Goal: Communication & Community: Answer question/provide support

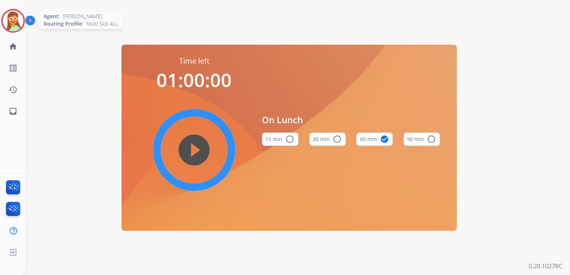
drag, startPoint x: 13, startPoint y: 25, endPoint x: 18, endPoint y: 32, distance: 8.4
click at [13, 26] on img at bounding box center [13, 20] width 21 height 21
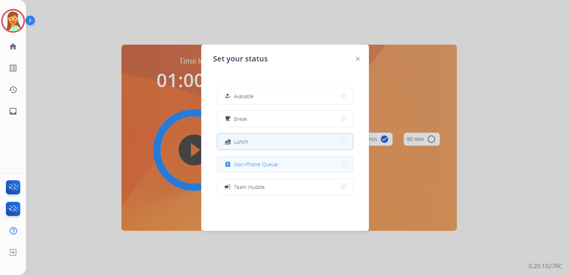
click at [269, 160] on span "Non-Phone Queue" at bounding box center [256, 164] width 44 height 8
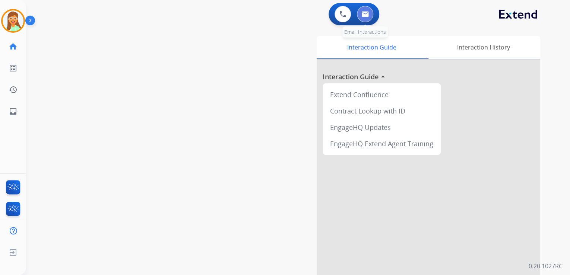
click at [365, 13] on img at bounding box center [364, 14] width 7 height 6
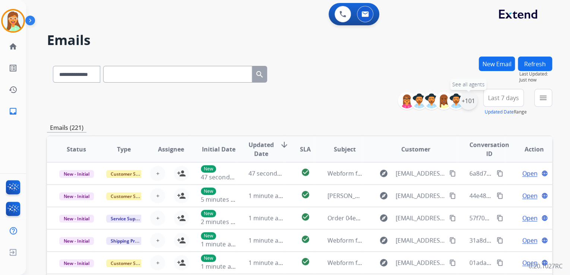
click at [466, 103] on div "+101" at bounding box center [468, 101] width 18 height 18
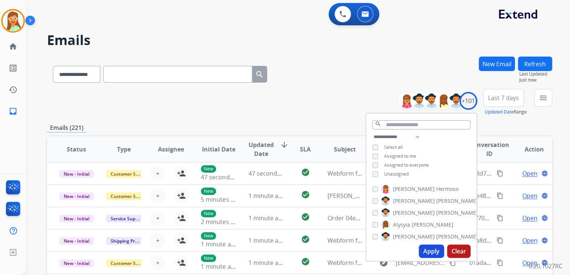
click at [420, 249] on button "Apply" at bounding box center [430, 251] width 25 height 13
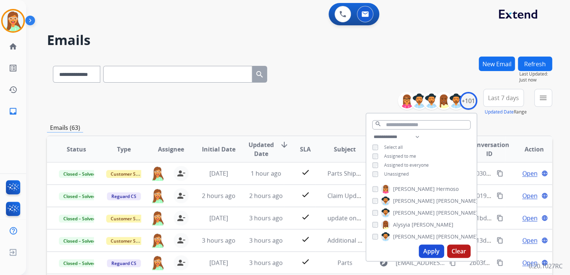
click at [345, 63] on div "**********" at bounding box center [299, 73] width 505 height 32
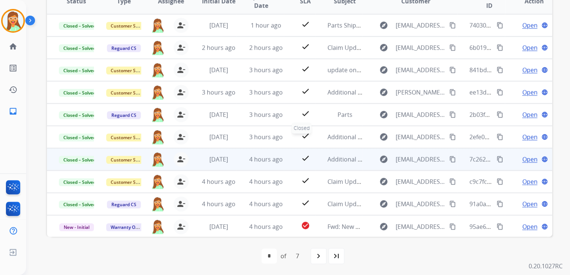
scroll to position [0, 0]
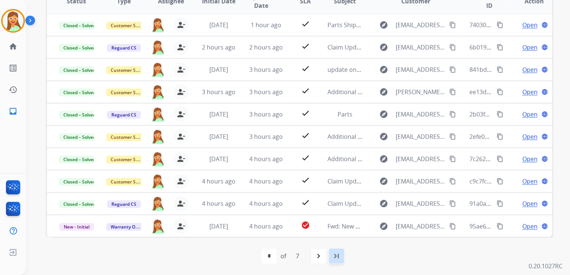
click at [332, 252] on mat-icon "last_page" at bounding box center [336, 256] width 9 height 9
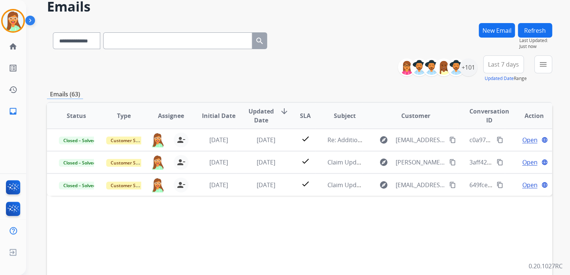
scroll to position [148, 0]
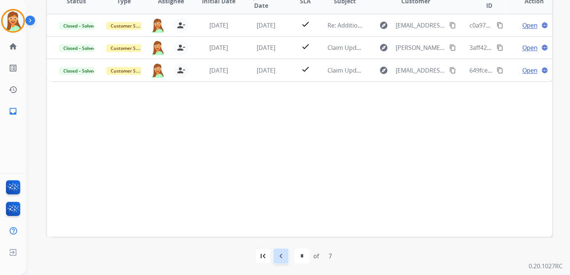
click at [284, 252] on mat-icon "navigate_before" at bounding box center [280, 256] width 9 height 9
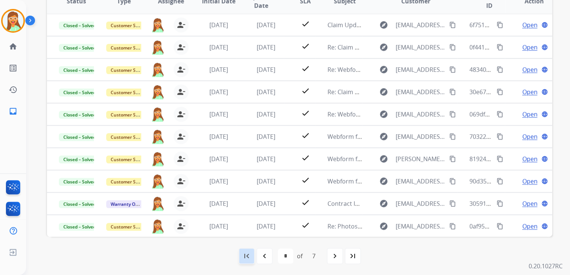
click at [241, 257] on div "first_page" at bounding box center [246, 256] width 16 height 16
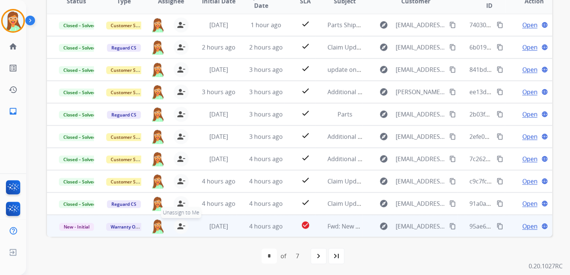
click at [179, 223] on mat-icon "person_remove" at bounding box center [180, 226] width 9 height 9
click at [179, 223] on mat-icon "person_add" at bounding box center [181, 226] width 9 height 9
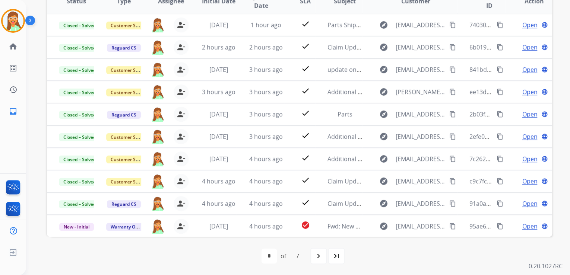
click at [321, 259] on mat-icon "navigate_next" at bounding box center [318, 256] width 9 height 9
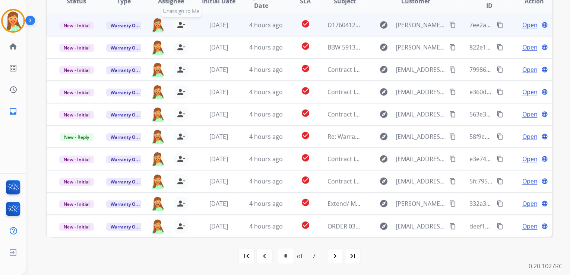
click at [180, 19] on button "person_remove [PERSON_NAME] to Me" at bounding box center [180, 24] width 15 height 15
click at [180, 19] on button "person_add Assign to Me" at bounding box center [181, 24] width 15 height 15
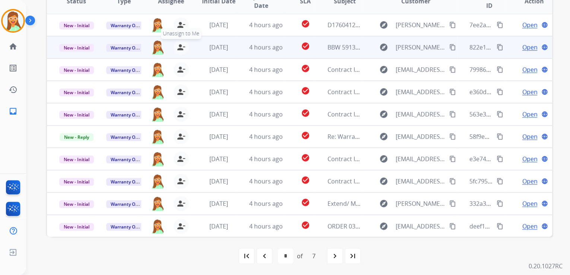
click at [180, 48] on mat-icon "person_remove" at bounding box center [180, 47] width 9 height 9
click at [180, 48] on mat-icon "person_add" at bounding box center [181, 47] width 9 height 9
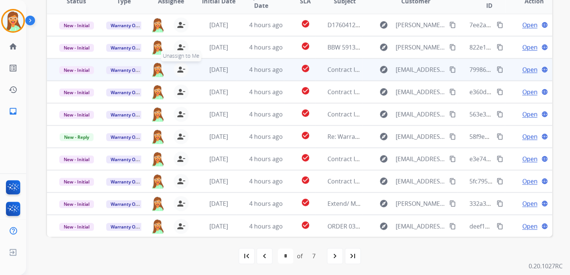
click at [179, 70] on mat-icon "person_remove" at bounding box center [180, 69] width 9 height 9
click at [179, 70] on mat-icon "person_add" at bounding box center [181, 69] width 9 height 9
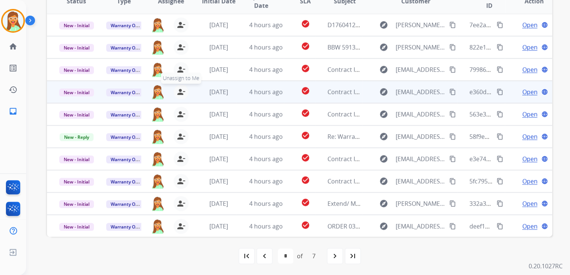
click at [182, 92] on mat-icon "person_remove" at bounding box center [180, 91] width 9 height 9
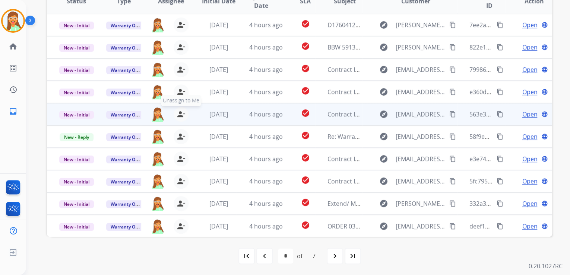
click at [180, 116] on mat-icon "person_remove" at bounding box center [180, 114] width 9 height 9
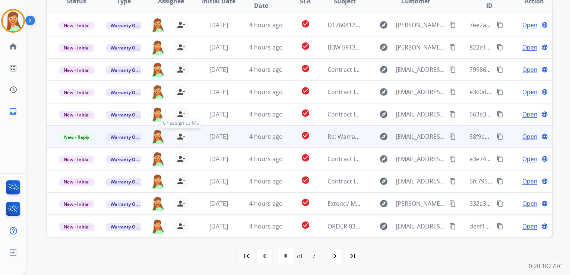
click at [178, 139] on mat-icon "person_remove" at bounding box center [180, 136] width 9 height 9
click at [178, 138] on mat-icon "person_add" at bounding box center [181, 136] width 9 height 9
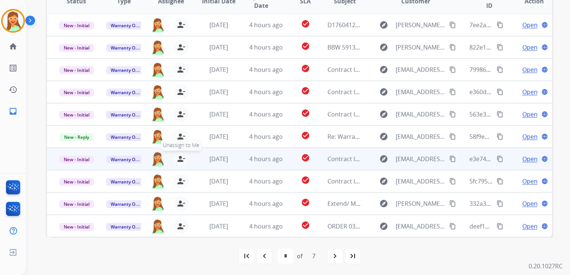
click at [179, 158] on mat-icon "person_remove" at bounding box center [180, 158] width 9 height 9
click at [179, 158] on mat-icon "person_add" at bounding box center [181, 158] width 9 height 9
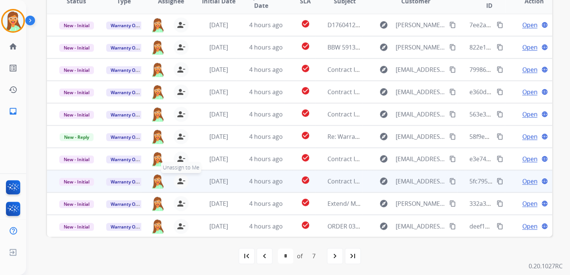
click at [181, 181] on mat-icon "person_remove" at bounding box center [180, 181] width 9 height 9
click at [181, 181] on mat-icon "person_add" at bounding box center [181, 181] width 9 height 9
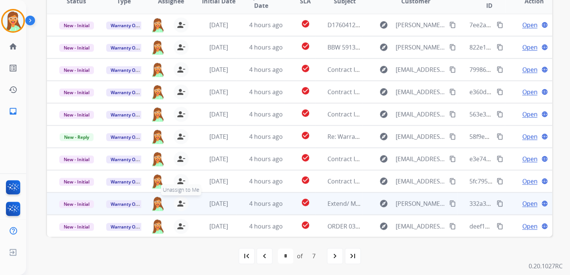
click at [179, 201] on mat-icon "person_remove" at bounding box center [180, 203] width 9 height 9
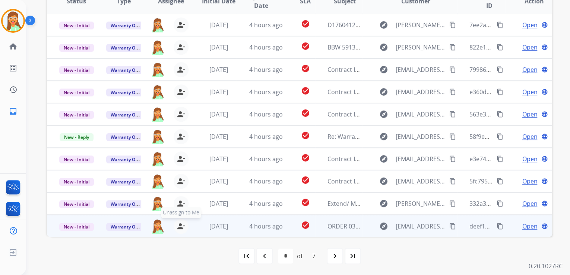
click at [179, 225] on mat-icon "person_remove" at bounding box center [180, 226] width 9 height 9
click at [179, 224] on mat-icon "person_add" at bounding box center [181, 226] width 9 height 9
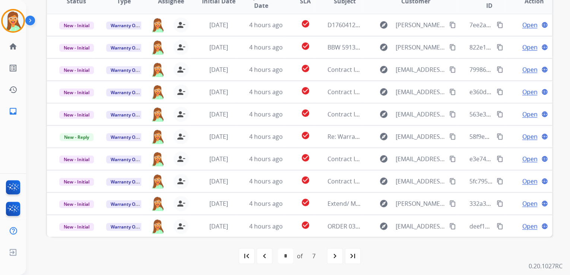
drag, startPoint x: 334, startPoint y: 258, endPoint x: 328, endPoint y: 255, distance: 7.7
click at [334, 258] on mat-icon "navigate_next" at bounding box center [334, 256] width 9 height 9
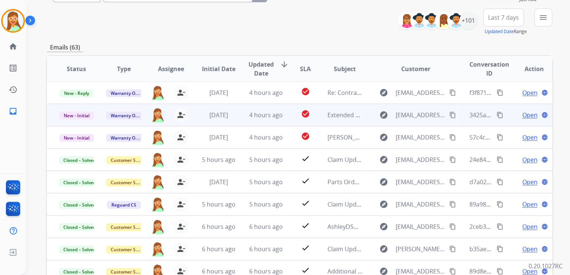
scroll to position [89, 0]
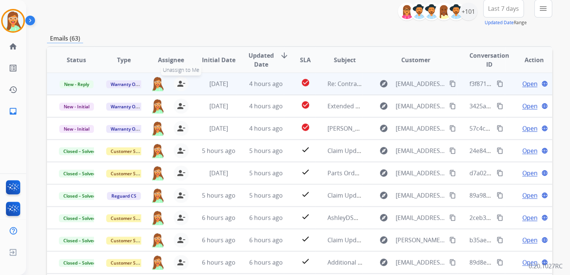
click at [181, 86] on mat-icon "person_remove" at bounding box center [180, 83] width 9 height 9
click at [181, 86] on mat-icon "person_add" at bounding box center [181, 83] width 9 height 9
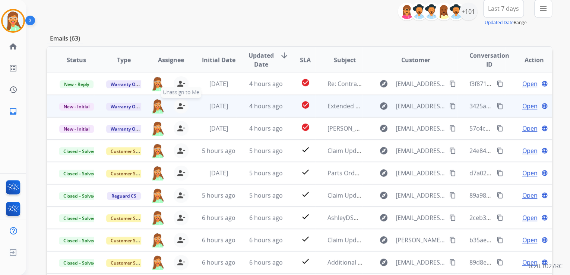
click at [177, 107] on mat-icon "person_remove" at bounding box center [180, 106] width 9 height 9
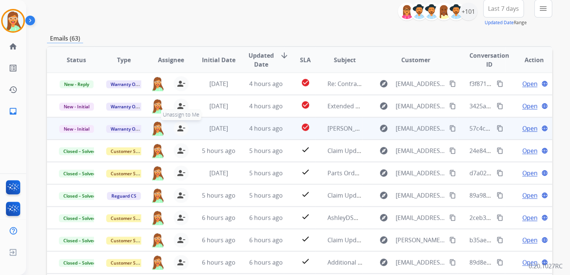
click at [178, 129] on mat-icon "person_remove" at bounding box center [180, 128] width 9 height 9
click at [178, 129] on mat-icon "person_add" at bounding box center [181, 128] width 9 height 9
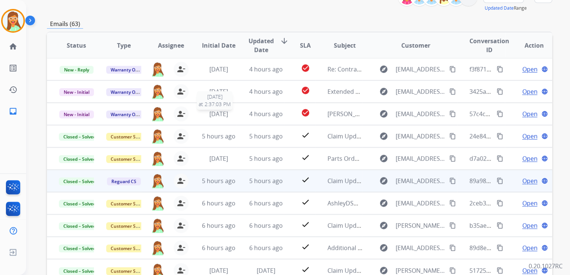
scroll to position [148, 0]
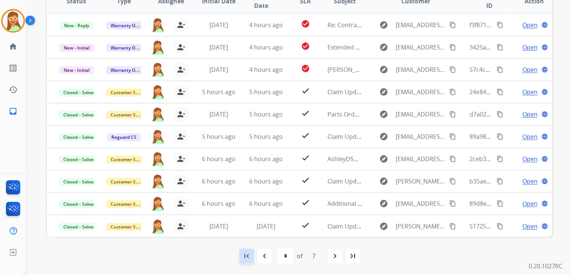
click at [247, 259] on mat-icon "first_page" at bounding box center [246, 256] width 9 height 9
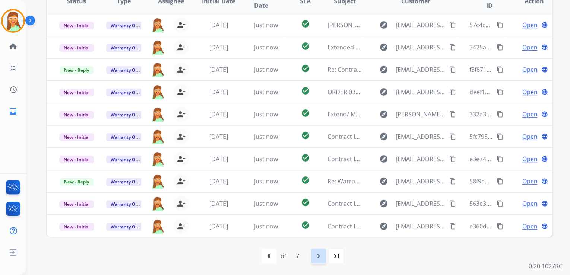
click at [313, 255] on div "navigate_next" at bounding box center [318, 256] width 16 height 16
select select "*"
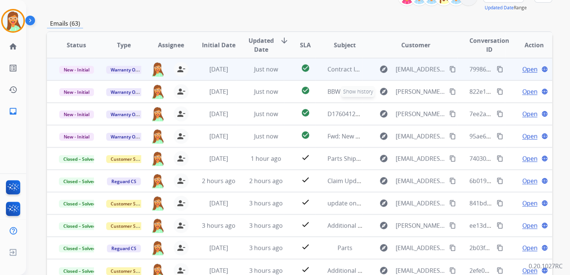
scroll to position [59, 0]
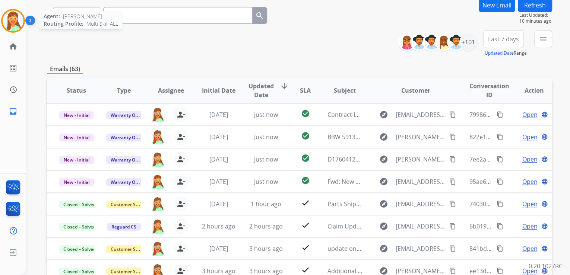
click at [18, 21] on img at bounding box center [13, 20] width 21 height 21
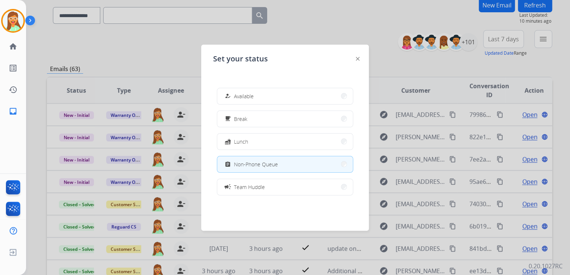
click at [31, 20] on img at bounding box center [31, 22] width 13 height 14
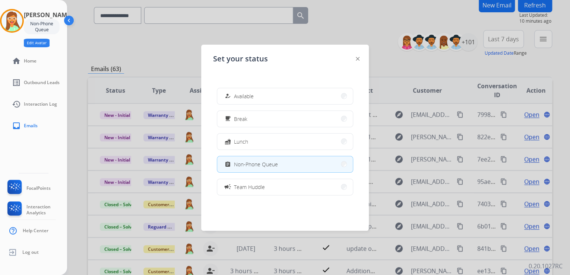
click at [45, 41] on button "Edit Avatar" at bounding box center [37, 43] width 26 height 9
select select "**********"
select select
select select "******"
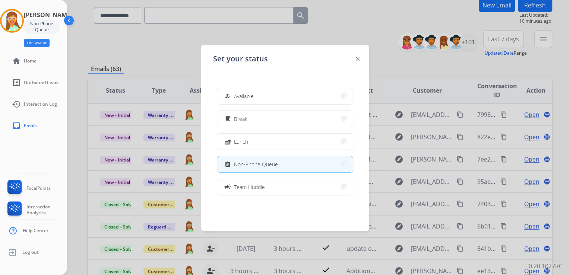
select select "**********"
select select "****"
select select "**********"
select select "******"
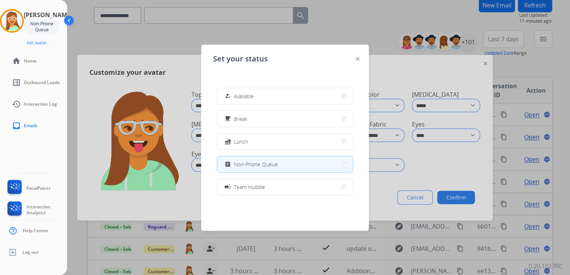
click at [359, 58] on img at bounding box center [357, 59] width 4 height 4
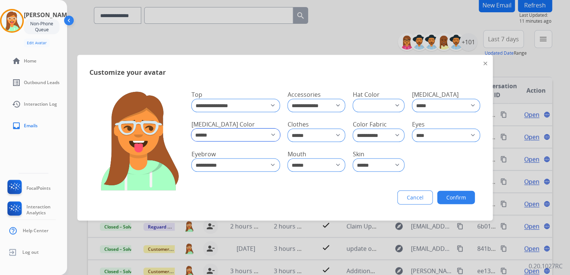
click at [268, 134] on select "**********" at bounding box center [235, 134] width 89 height 13
select select "*****"
click at [191, 128] on select "**********" at bounding box center [235, 134] width 89 height 13
click at [243, 106] on select "**********" at bounding box center [235, 105] width 89 height 13
click at [338, 61] on div "**********" at bounding box center [284, 138] width 415 height 166
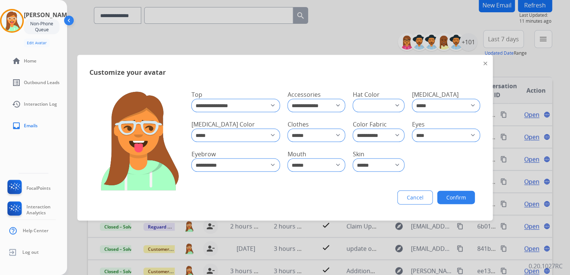
click at [483, 62] on img at bounding box center [485, 63] width 4 height 4
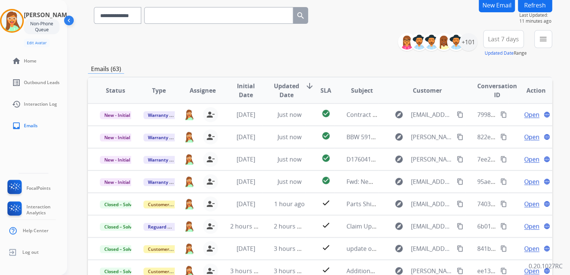
drag, startPoint x: 151, startPoint y: 42, endPoint x: 155, endPoint y: 39, distance: 4.5
click at [152, 42] on div "**********" at bounding box center [320, 43] width 464 height 27
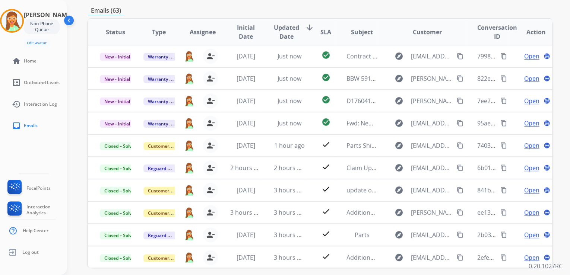
scroll to position [148, 0]
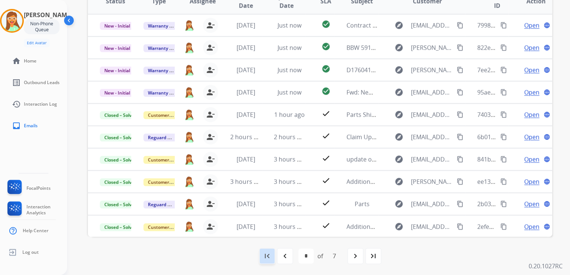
click at [267, 255] on mat-icon "first_page" at bounding box center [266, 256] width 9 height 9
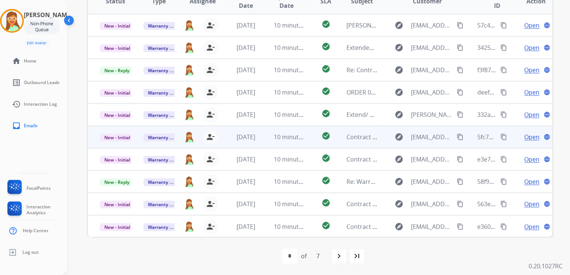
scroll to position [0, 0]
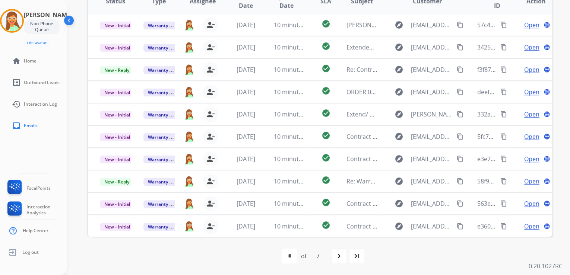
click at [341, 259] on mat-icon "navigate_next" at bounding box center [338, 256] width 9 height 9
select select "*"
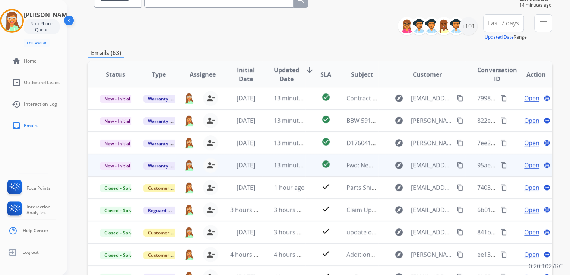
scroll to position [119, 0]
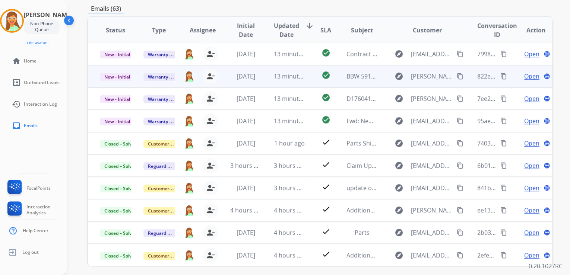
click at [524, 74] on span "Open" at bounding box center [531, 76] width 15 height 9
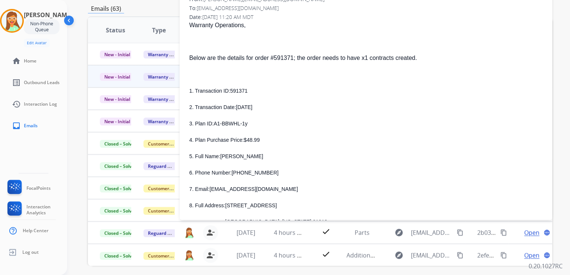
scroll to position [89, 0]
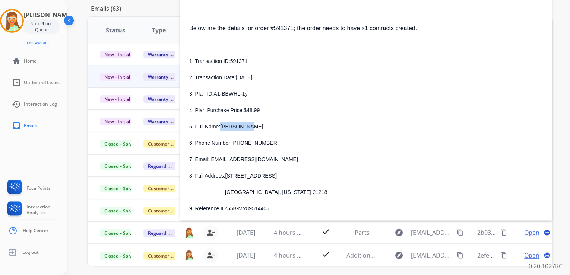
drag, startPoint x: 219, startPoint y: 126, endPoint x: 254, endPoint y: 125, distance: 34.6
click at [254, 125] on p "5. Full Name: [PERSON_NAME]" at bounding box center [365, 126] width 353 height 9
copy span "[PERSON_NAME]"
click at [250, 141] on span "[PHONE_NUMBER]" at bounding box center [255, 143] width 47 height 6
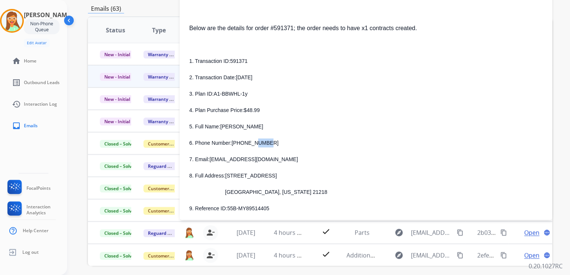
click at [250, 141] on span "[PHONE_NUMBER]" at bounding box center [255, 143] width 47 height 6
click at [249, 141] on span "[PHONE_NUMBER]" at bounding box center [255, 143] width 47 height 6
click at [241, 141] on span "[PHONE_NUMBER]" at bounding box center [255, 143] width 47 height 6
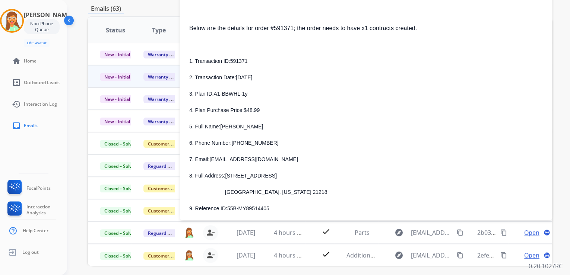
click at [237, 138] on div "1. Transaction ID: 591371 2. Transaction Date: [DATE] 3. Plan ID: A1-BBWHL-1y 4…" at bounding box center [365, 151] width 353 height 189
click at [238, 141] on span "[PHONE_NUMBER]" at bounding box center [255, 143] width 47 height 6
click at [238, 143] on span "[PHONE_NUMBER]" at bounding box center [255, 143] width 47 height 6
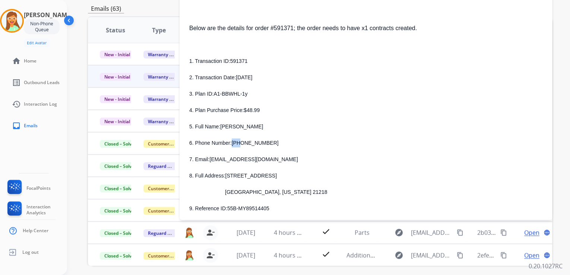
click at [238, 143] on span "[PHONE_NUMBER]" at bounding box center [255, 143] width 47 height 6
drag, startPoint x: 238, startPoint y: 143, endPoint x: 247, endPoint y: 140, distance: 9.5
click at [247, 140] on span "[PHONE_NUMBER]" at bounding box center [255, 143] width 47 height 6
drag, startPoint x: 262, startPoint y: 140, endPoint x: 232, endPoint y: 140, distance: 29.8
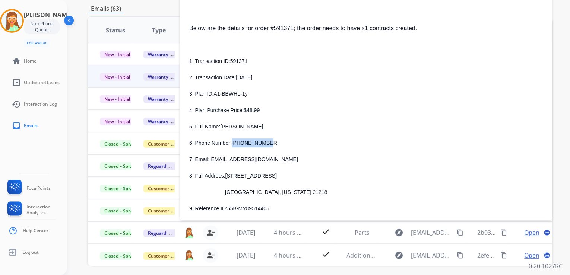
click at [232, 140] on p "6. Phone Number: [PHONE_NUMBER]" at bounding box center [365, 142] width 353 height 9
copy span "[PHONE_NUMBER]"
click at [211, 159] on span "[EMAIL_ADDRESS][DOMAIN_NAME]" at bounding box center [253, 159] width 88 height 6
drag, startPoint x: 210, startPoint y: 159, endPoint x: 268, endPoint y: 159, distance: 58.1
click at [268, 159] on p "7. Email: [EMAIL_ADDRESS][DOMAIN_NAME]" at bounding box center [365, 159] width 353 height 9
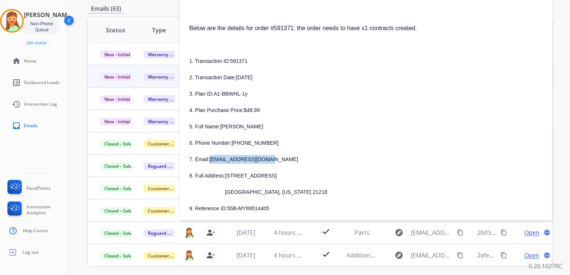
copy span "[EMAIL_ADDRESS][DOMAIN_NAME]"
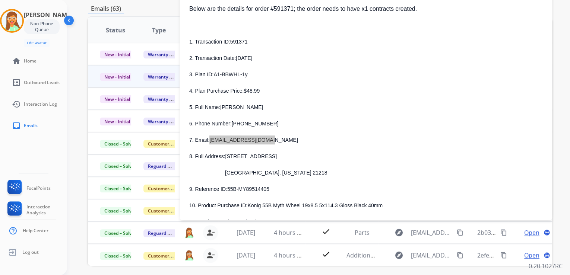
scroll to position [119, 0]
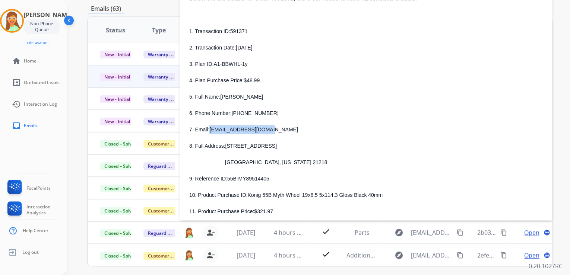
drag, startPoint x: 225, startPoint y: 145, endPoint x: 285, endPoint y: 142, distance: 59.6
click at [285, 142] on p "8. Full Address: [STREET_ADDRESS]" at bounding box center [365, 145] width 353 height 9
copy span "[STREET_ADDRESS]"
drag, startPoint x: 227, startPoint y: 163, endPoint x: 252, endPoint y: 162, distance: 25.3
click at [252, 162] on span "[GEOGRAPHIC_DATA], [US_STATE] 21218" at bounding box center [276, 162] width 102 height 6
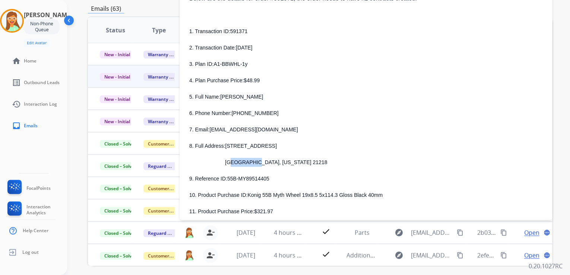
copy span "[GEOGRAPHIC_DATA]"
drag, startPoint x: 256, startPoint y: 163, endPoint x: 276, endPoint y: 161, distance: 20.2
click at [276, 161] on span "[GEOGRAPHIC_DATA], [US_STATE] 21218" at bounding box center [276, 162] width 102 height 6
copy span "[US_STATE]"
drag, startPoint x: 278, startPoint y: 162, endPoint x: 296, endPoint y: 162, distance: 17.9
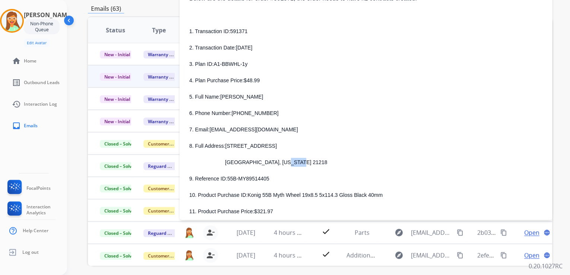
click at [296, 162] on p "[GEOGRAPHIC_DATA], [US_STATE] 21218" at bounding box center [374, 162] width 335 height 9
copy span "21218"
drag, startPoint x: 229, startPoint y: 31, endPoint x: 244, endPoint y: 31, distance: 14.9
click at [244, 31] on p "1. Transaction ID: 591371" at bounding box center [365, 31] width 353 height 9
copy span "591371"
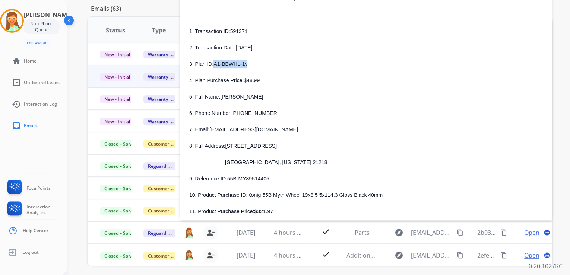
drag, startPoint x: 213, startPoint y: 63, endPoint x: 249, endPoint y: 65, distance: 35.8
click at [249, 65] on p "3. Plan ID: A1-BBWHL-1y" at bounding box center [365, 64] width 353 height 9
copy span "A1-BBWHL-1y"
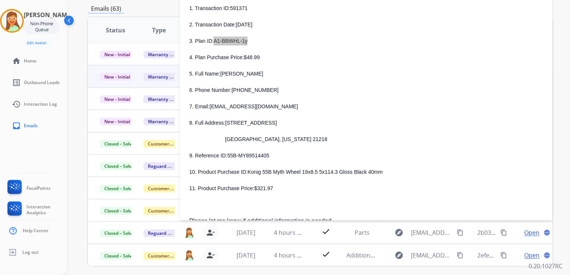
scroll to position [179, 0]
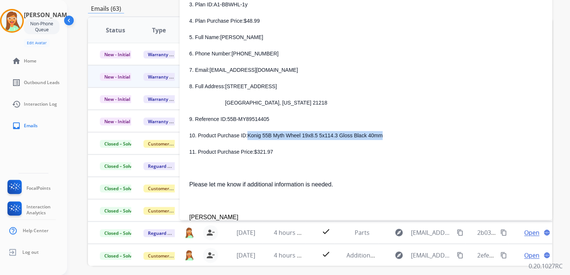
drag, startPoint x: 246, startPoint y: 136, endPoint x: 370, endPoint y: 133, distance: 124.0
click at [370, 133] on p "10. Product Purchase ID: Konig 55B Myth Wheel 19x8.5 5x114.3 Gloss Black 40mm" at bounding box center [365, 135] width 353 height 9
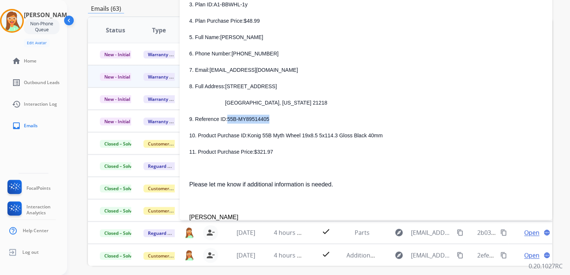
drag, startPoint x: 227, startPoint y: 121, endPoint x: 265, endPoint y: 118, distance: 38.5
click at [265, 118] on p "9. Reference ID: 55B-MY89514405" at bounding box center [365, 119] width 353 height 9
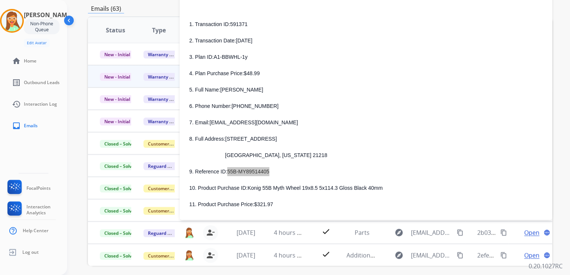
scroll to position [119, 0]
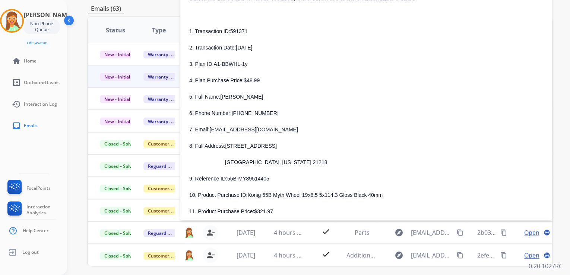
drag, startPoint x: 332, startPoint y: 120, endPoint x: 301, endPoint y: 135, distance: 34.5
click at [332, 120] on div "1. Transaction ID: 591371 2. Transaction Date: [DATE] 3. Plan ID: A1-BBWHL-1y 4…" at bounding box center [365, 121] width 353 height 189
drag, startPoint x: 227, startPoint y: 178, endPoint x: 258, endPoint y: 180, distance: 31.3
click at [258, 180] on span "55B-MY89514405" at bounding box center [248, 179] width 42 height 6
drag, startPoint x: 258, startPoint y: 180, endPoint x: 298, endPoint y: 183, distance: 40.0
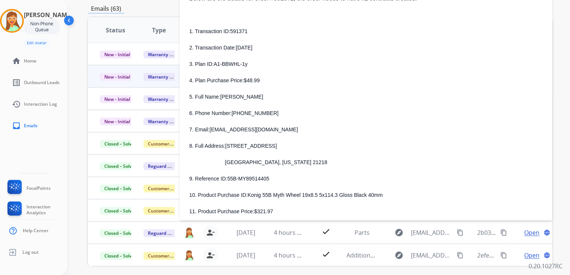
click at [320, 183] on div "1. Transaction ID: 591371 2. Transaction Date: [DATE] 3. Plan ID: A1-BBWHL-1y 4…" at bounding box center [365, 121] width 353 height 189
drag, startPoint x: 226, startPoint y: 178, endPoint x: 268, endPoint y: 176, distance: 41.4
click at [268, 176] on p "9. Reference ID: 55B-MY89514405" at bounding box center [365, 178] width 353 height 9
drag, startPoint x: 210, startPoint y: 129, endPoint x: 283, endPoint y: 130, distance: 73.0
click at [283, 130] on p "7. Email: [EMAIL_ADDRESS][DOMAIN_NAME]" at bounding box center [365, 129] width 353 height 9
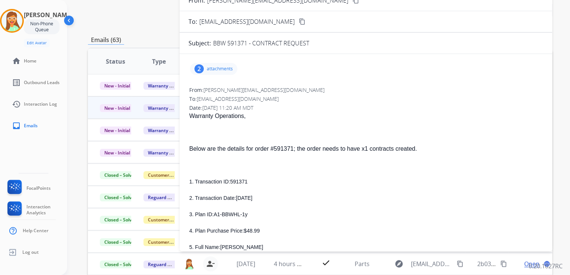
scroll to position [30, 0]
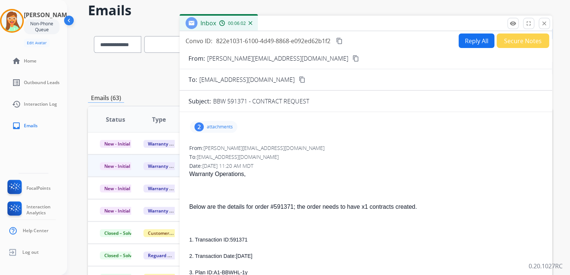
click at [480, 35] on button "Reply All" at bounding box center [476, 41] width 36 height 15
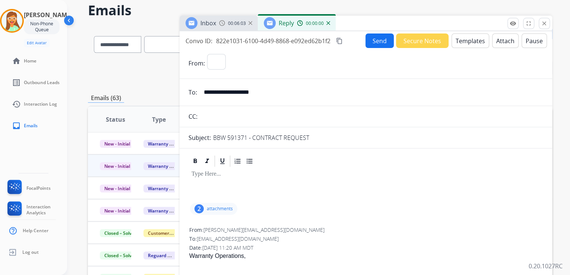
click at [485, 34] on div "Send Secure Notes Templates Attach Pause" at bounding box center [455, 41] width 181 height 15
select select "**********"
click at [463, 43] on button "Templates" at bounding box center [470, 41] width 38 height 15
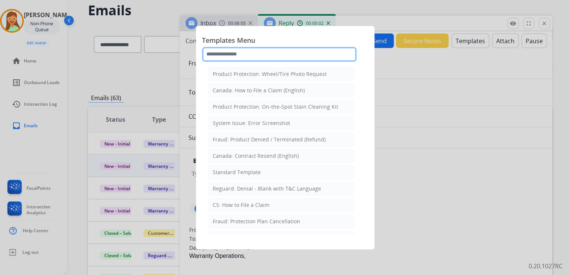
click at [269, 60] on input "text" at bounding box center [279, 54] width 154 height 15
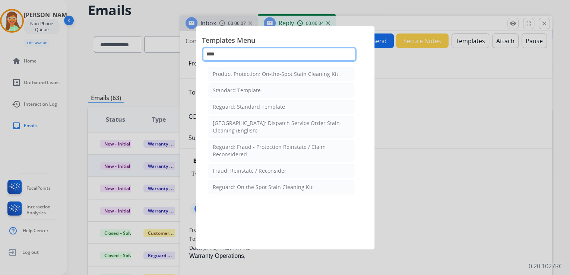
type input "*****"
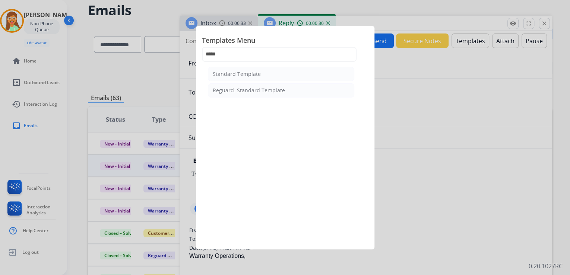
click at [264, 76] on li "Standard Template" at bounding box center [281, 74] width 146 height 14
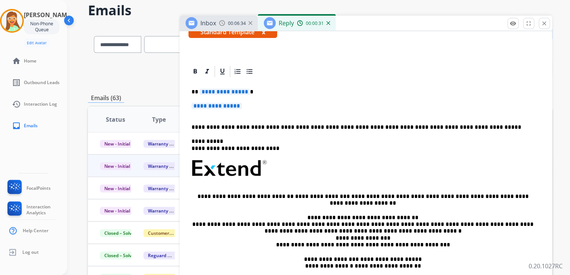
scroll to position [149, 0]
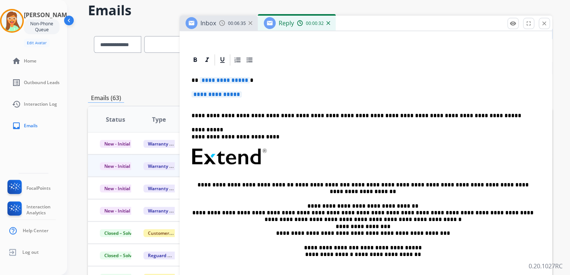
click at [231, 82] on span "**********" at bounding box center [225, 80] width 50 height 6
click at [232, 95] on span "**********" at bounding box center [216, 94] width 50 height 6
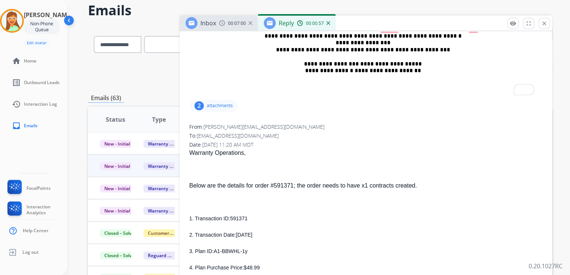
scroll to position [447, 0]
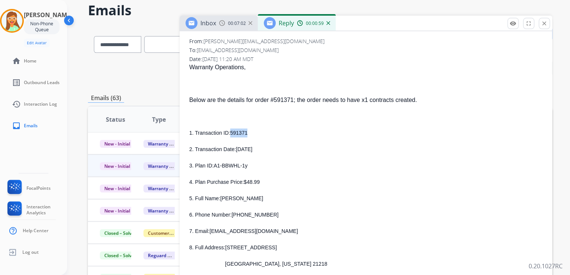
drag, startPoint x: 235, startPoint y: 134, endPoint x: 229, endPoint y: 133, distance: 6.8
click at [229, 133] on p "1. Transaction ID: 591371" at bounding box center [365, 132] width 353 height 9
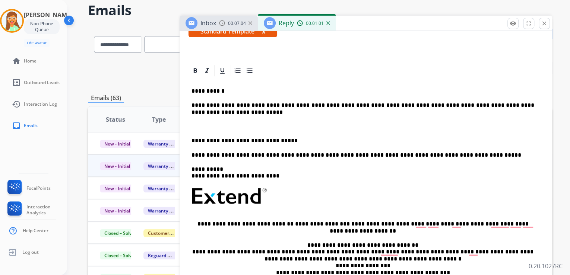
scroll to position [60, 0]
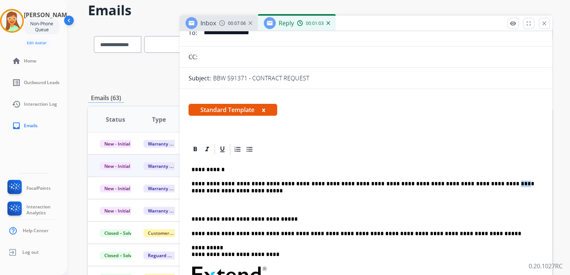
drag, startPoint x: 475, startPoint y: 183, endPoint x: 468, endPoint y: 183, distance: 7.4
click at [468, 183] on p "**********" at bounding box center [362, 188] width 342 height 14
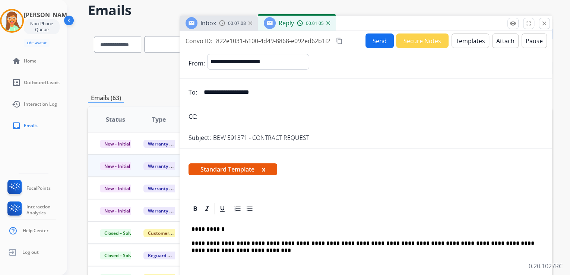
scroll to position [0, 0]
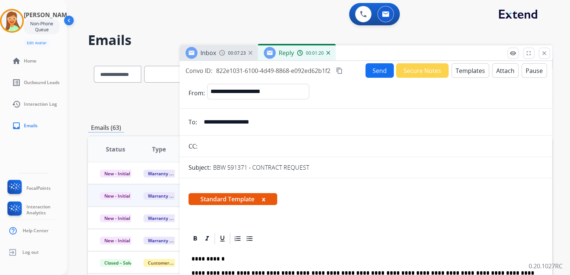
click at [508, 71] on button "Attach" at bounding box center [505, 70] width 26 height 15
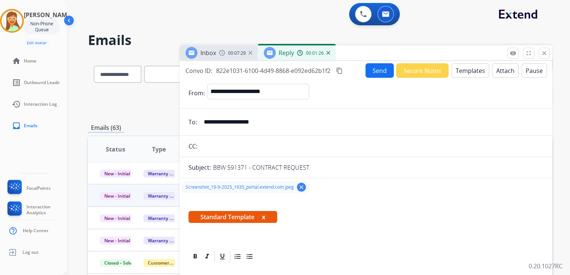
click at [376, 71] on button "Send" at bounding box center [379, 70] width 28 height 15
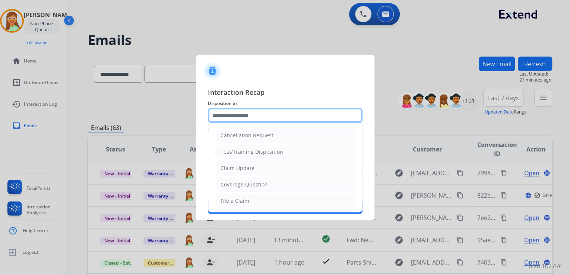
click at [253, 120] on input "text" at bounding box center [285, 115] width 154 height 15
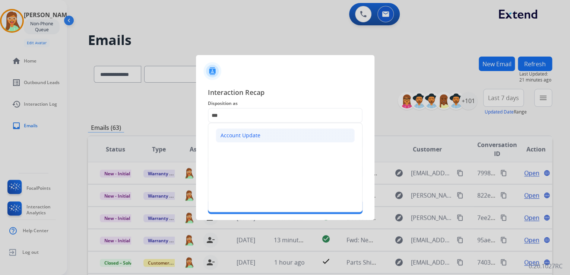
click at [250, 135] on div "Account Update" at bounding box center [240, 135] width 40 height 7
type input "**********"
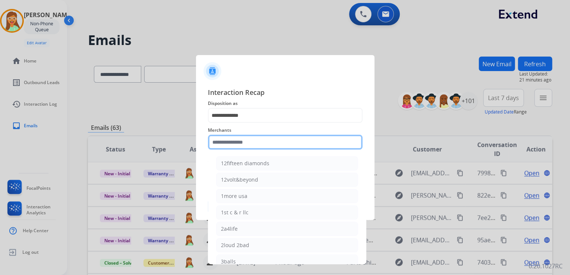
click at [250, 135] on input "text" at bounding box center [285, 142] width 154 height 15
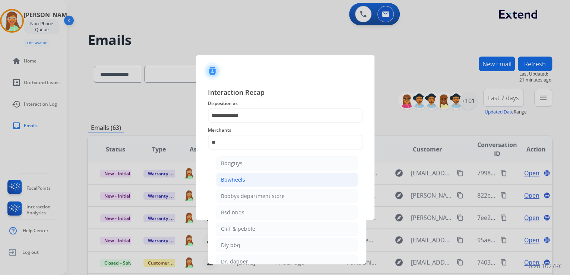
click at [233, 182] on div "Bbwheels" at bounding box center [233, 179] width 24 height 7
type input "********"
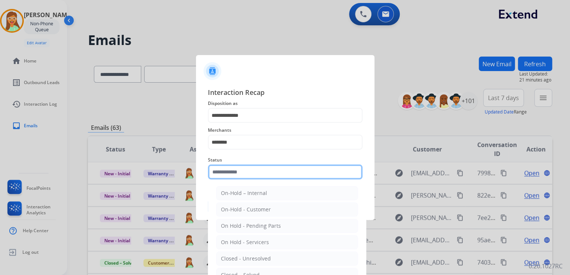
click at [237, 174] on input "text" at bounding box center [285, 172] width 154 height 15
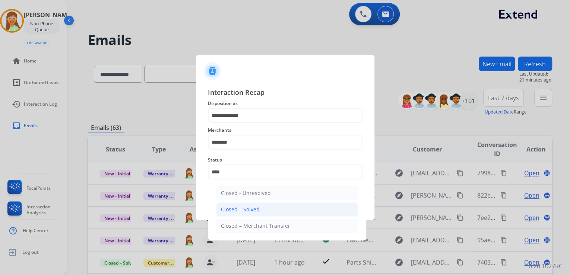
click at [249, 203] on li "Closed – Solved" at bounding box center [287, 209] width 142 height 14
type input "**********"
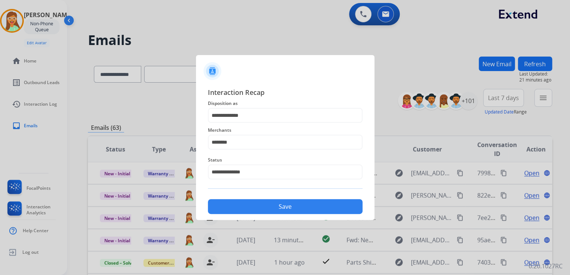
click at [269, 195] on div "**********" at bounding box center [285, 150] width 154 height 127
drag, startPoint x: 269, startPoint y: 195, endPoint x: 271, endPoint y: 202, distance: 7.3
click at [271, 202] on button "Save" at bounding box center [285, 206] width 154 height 15
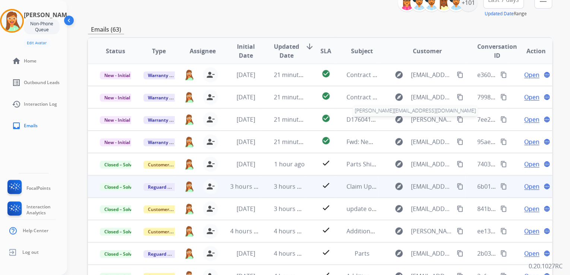
scroll to position [148, 0]
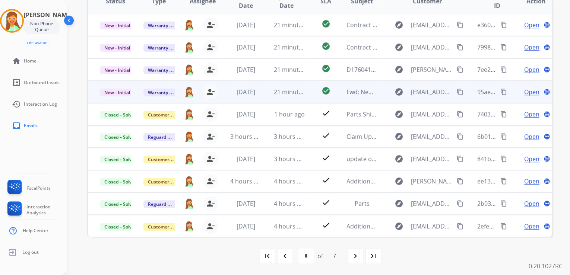
click at [404, 87] on table "Status Type Assignee Initial Date Updated Date arrow_downward SLA Subject Custo…" at bounding box center [320, 112] width 464 height 249
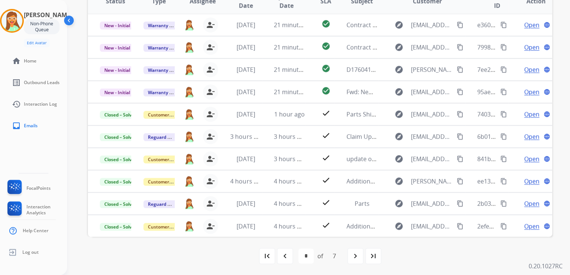
click at [292, 254] on div "navigate_before" at bounding box center [285, 256] width 16 height 16
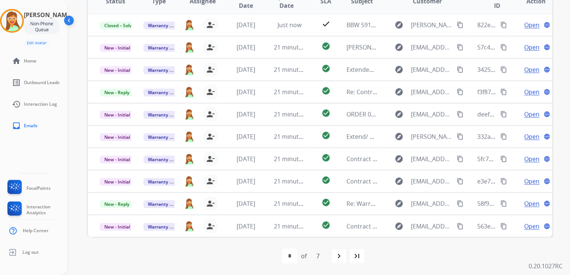
click at [344, 261] on div "navigate_next" at bounding box center [339, 256] width 16 height 16
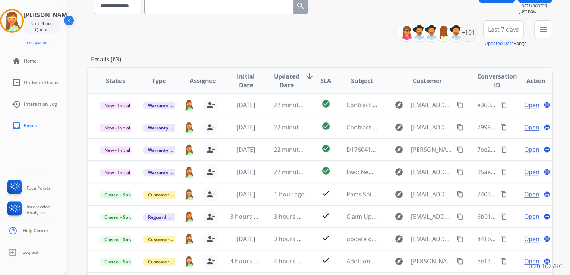
scroll to position [29, 0]
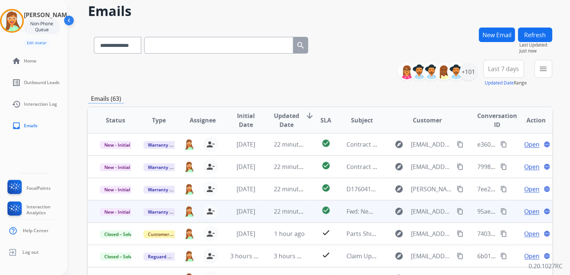
click at [524, 210] on span "Open" at bounding box center [531, 211] width 15 height 9
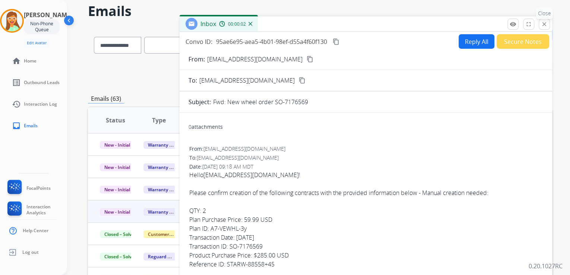
click at [542, 26] on mat-icon "close" at bounding box center [543, 24] width 7 height 7
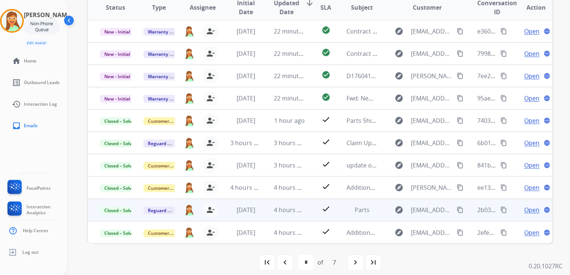
scroll to position [148, 0]
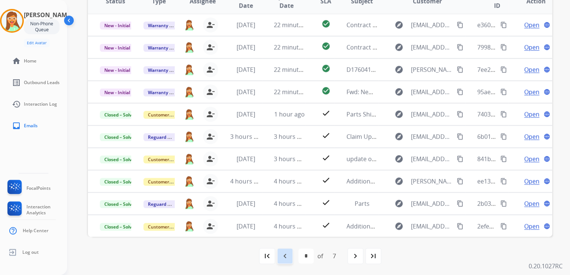
click at [283, 256] on mat-icon "navigate_before" at bounding box center [284, 256] width 9 height 9
select select "*"
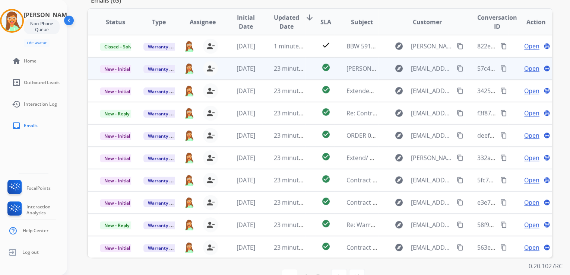
scroll to position [118, 0]
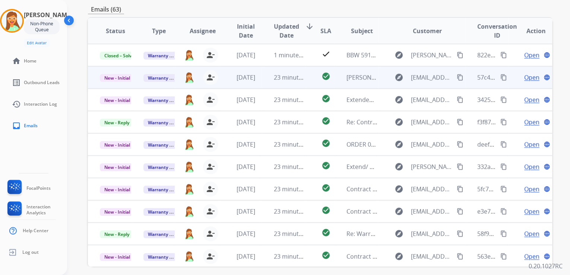
click at [524, 77] on span "Open" at bounding box center [531, 77] width 15 height 9
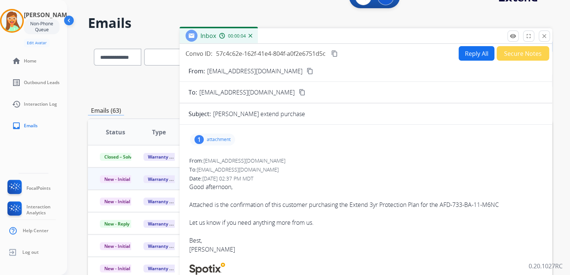
scroll to position [0, 0]
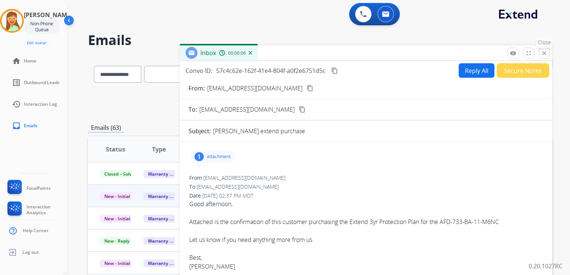
click at [542, 53] on mat-icon "close" at bounding box center [543, 53] width 7 height 7
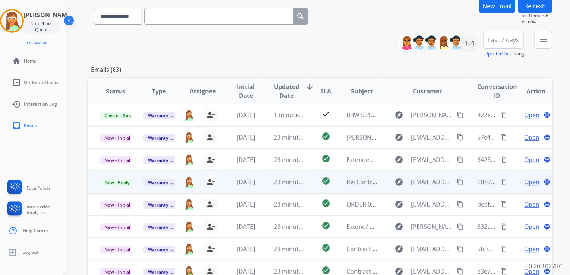
scroll to position [60, 0]
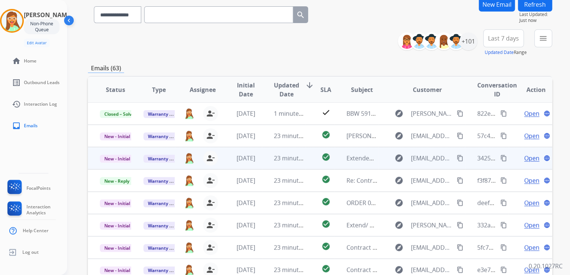
click at [526, 158] on span "Open" at bounding box center [531, 158] width 15 height 9
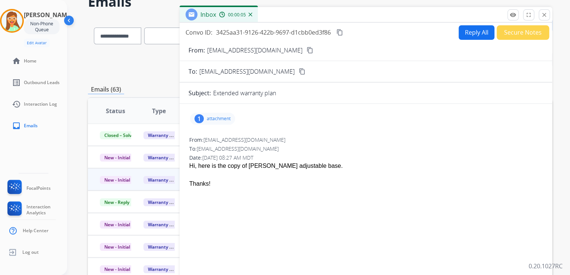
scroll to position [29, 0]
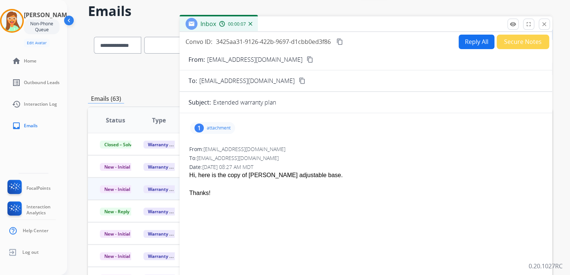
click at [222, 122] on div "1 attachment" at bounding box center [212, 128] width 45 height 12
click at [234, 147] on div "picture_as_pdf Xerox Scan_09182025101003.pdf download [DATE] 09:27 AM" at bounding box center [269, 148] width 157 height 26
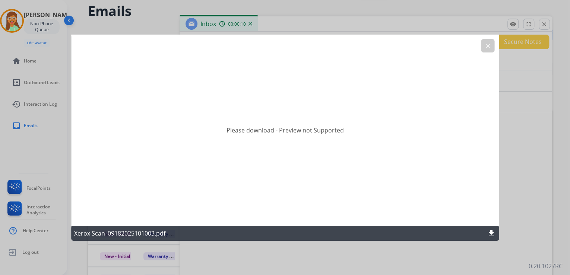
click at [490, 232] on mat-icon "download" at bounding box center [491, 233] width 9 height 9
click at [494, 45] on div "Please download - Preview not Supported" at bounding box center [284, 129] width 427 height 191
click at [491, 45] on button "clear" at bounding box center [487, 45] width 13 height 13
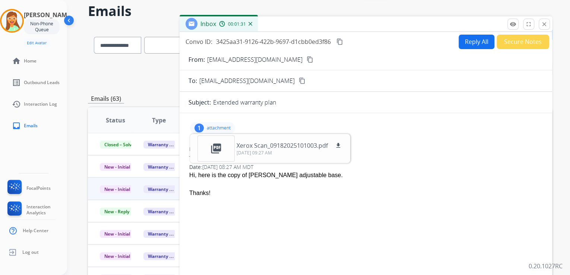
click at [460, 42] on button "Reply All" at bounding box center [476, 42] width 36 height 15
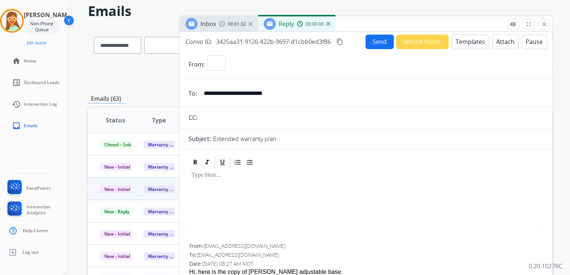
select select "**********"
click at [463, 45] on button "Templates" at bounding box center [470, 42] width 38 height 15
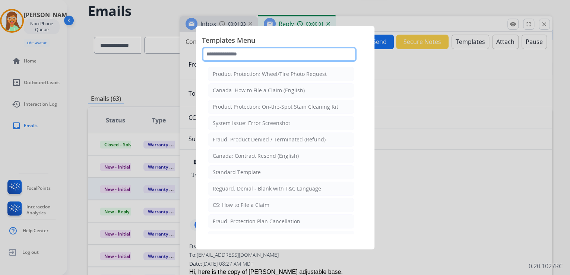
click at [289, 54] on input "text" at bounding box center [279, 54] width 154 height 15
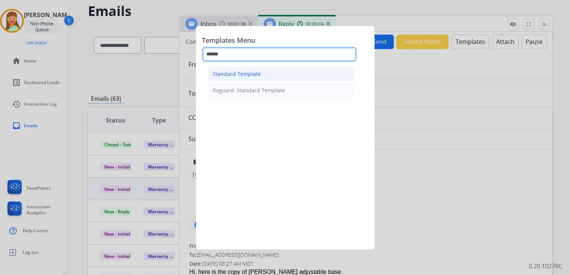
type input "******"
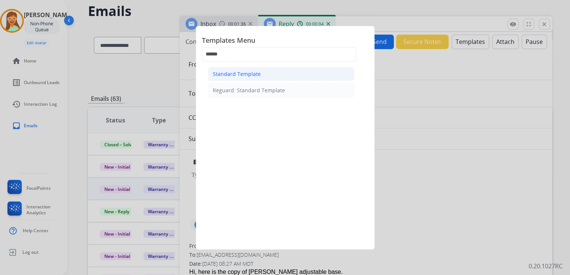
click at [265, 74] on li "Standard Template" at bounding box center [281, 74] width 146 height 14
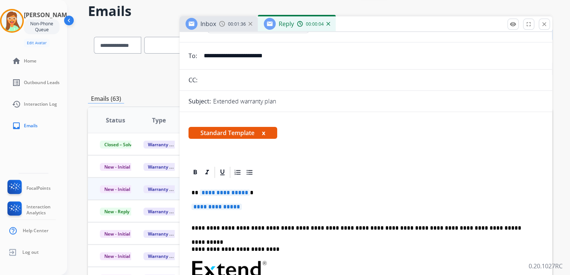
scroll to position [119, 0]
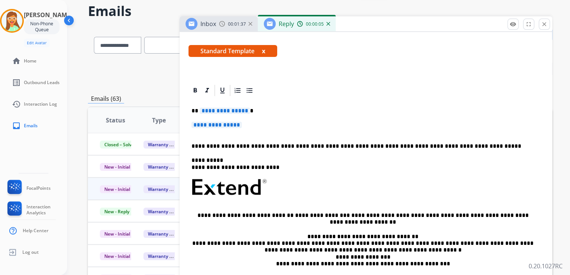
click at [228, 108] on span "**********" at bounding box center [225, 111] width 50 height 6
click at [228, 127] on span "**********" at bounding box center [216, 125] width 50 height 6
click at [210, 125] on span "**********" at bounding box center [216, 125] width 50 height 6
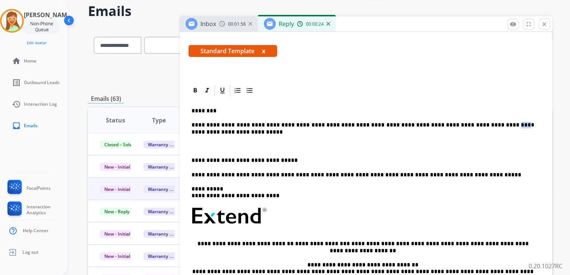
drag, startPoint x: 473, startPoint y: 125, endPoint x: 466, endPoint y: 124, distance: 7.6
click at [466, 124] on p "**********" at bounding box center [362, 129] width 342 height 14
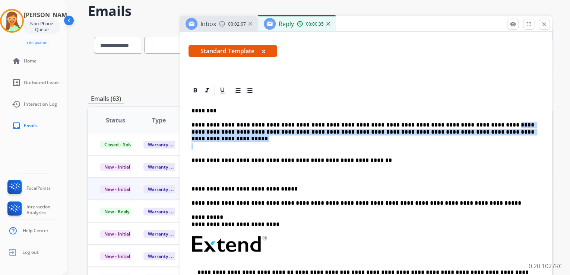
drag, startPoint x: 463, startPoint y: 125, endPoint x: 442, endPoint y: 135, distance: 23.1
click at [442, 135] on div "**********" at bounding box center [365, 233] width 354 height 272
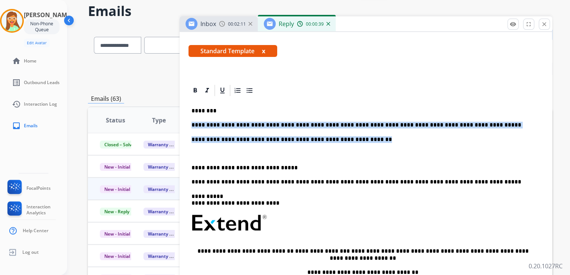
drag, startPoint x: 463, startPoint y: 130, endPoint x: 358, endPoint y: 114, distance: 106.2
click at [262, 113] on div "**********" at bounding box center [365, 222] width 354 height 251
click at [476, 112] on p "********" at bounding box center [362, 111] width 342 height 7
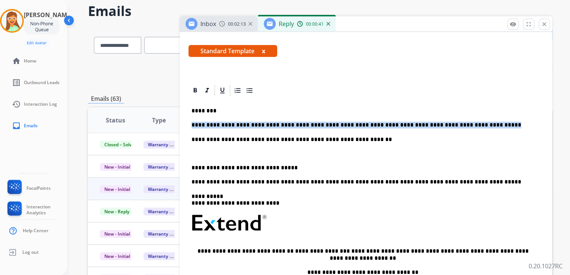
drag, startPoint x: 456, startPoint y: 122, endPoint x: 189, endPoint y: 120, distance: 266.2
click at [189, 120] on div "**********" at bounding box center [365, 222] width 354 height 251
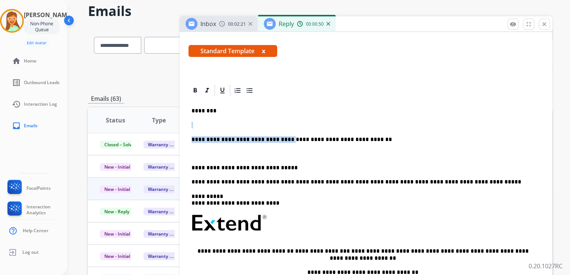
drag, startPoint x: 277, startPoint y: 139, endPoint x: 181, endPoint y: 122, distance: 97.6
click at [181, 122] on div "**********" at bounding box center [365, 258] width 372 height 348
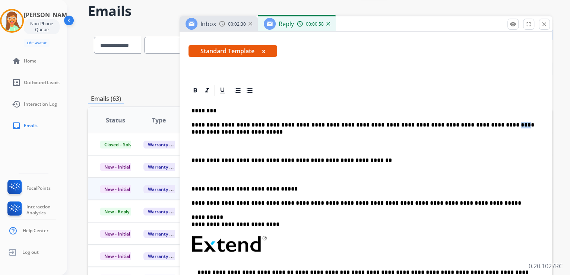
click at [466, 123] on p "**********" at bounding box center [362, 129] width 342 height 14
click at [190, 131] on div "**********" at bounding box center [365, 233] width 354 height 272
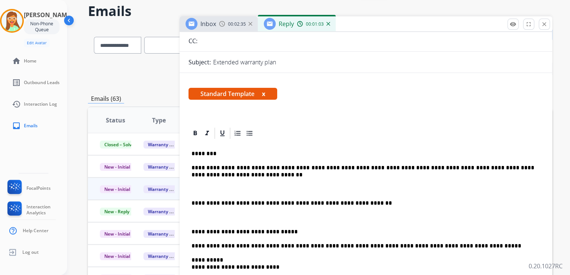
scroll to position [0, 0]
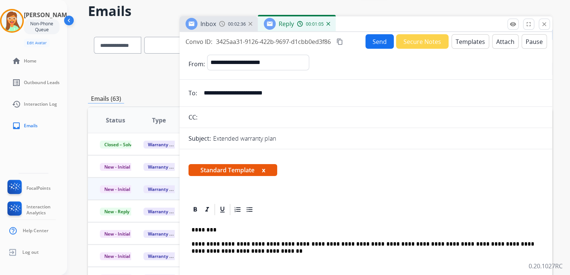
click at [502, 37] on button "Attach" at bounding box center [505, 41] width 26 height 15
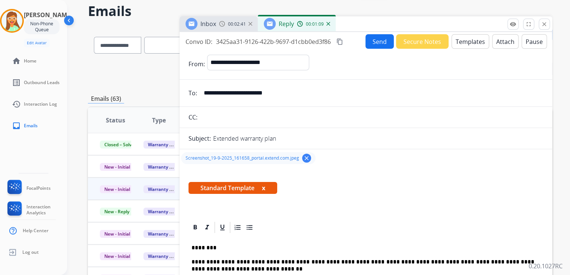
click at [384, 39] on button "Send" at bounding box center [379, 41] width 28 height 15
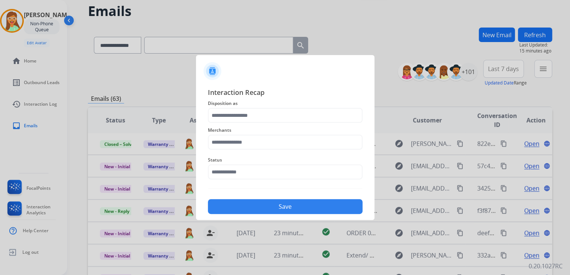
scroll to position [0, 0]
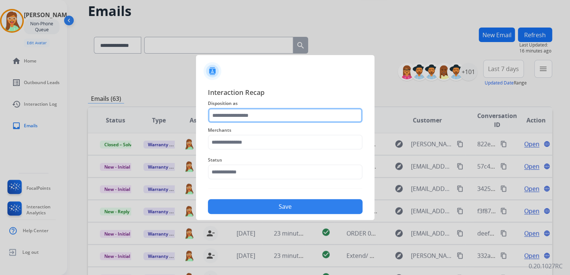
click at [239, 112] on input "text" at bounding box center [285, 115] width 154 height 15
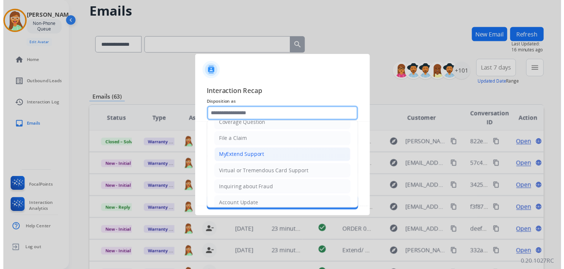
scroll to position [89, 0]
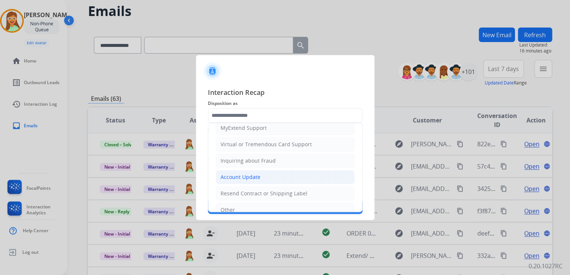
click at [243, 176] on div "Account Update" at bounding box center [240, 176] width 40 height 7
type input "**********"
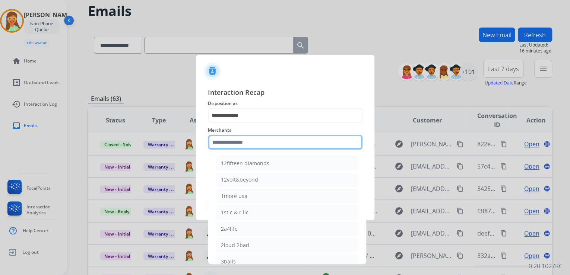
click at [244, 140] on input "text" at bounding box center [285, 142] width 154 height 15
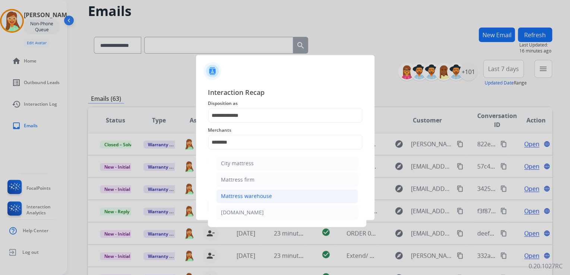
click at [251, 195] on div "Mattress warehouse" at bounding box center [246, 195] width 51 height 7
type input "**********"
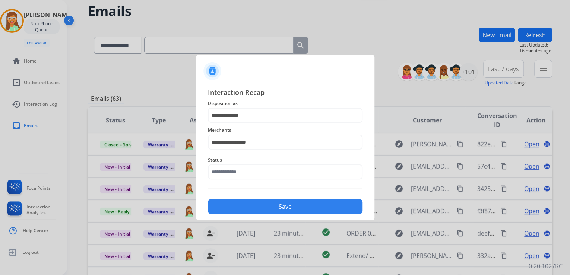
click at [244, 179] on div "Status" at bounding box center [285, 168] width 154 height 30
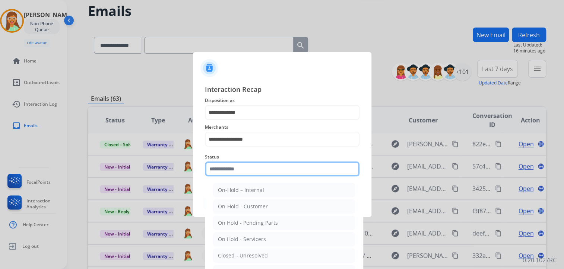
click at [241, 173] on input "text" at bounding box center [282, 169] width 154 height 15
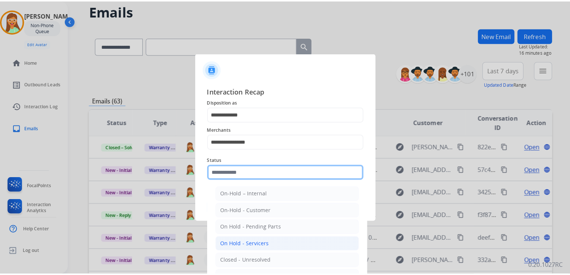
scroll to position [30, 0]
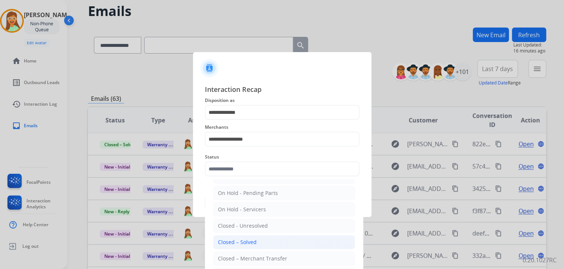
click at [243, 240] on div "Closed – Solved" at bounding box center [237, 242] width 39 height 7
type input "**********"
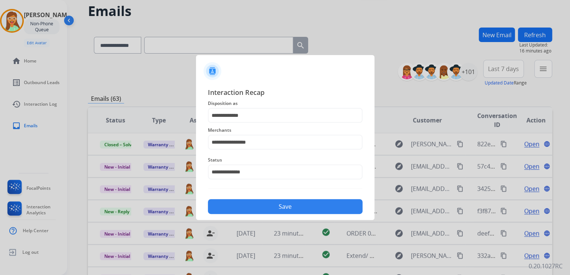
click at [258, 208] on button "Save" at bounding box center [285, 206] width 154 height 15
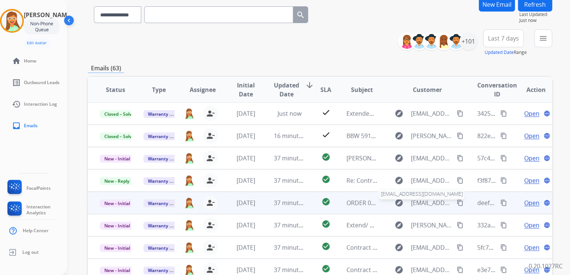
scroll to position [89, 0]
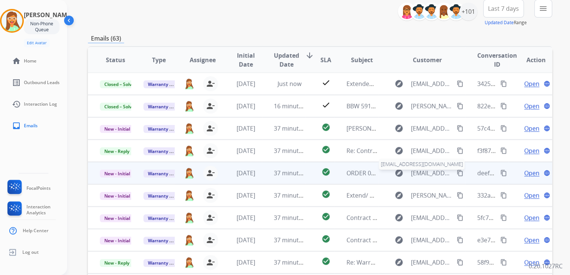
click at [425, 171] on span "[EMAIL_ADDRESS][DOMAIN_NAME]" at bounding box center [432, 173] width 42 height 9
type input "**********"
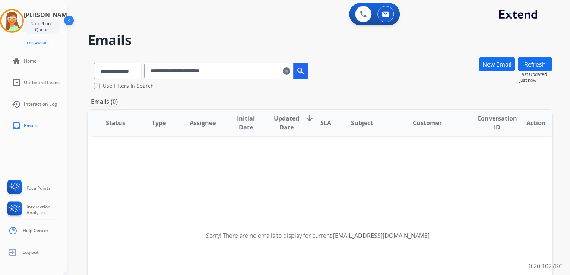
click at [290, 71] on mat-icon "clear" at bounding box center [286, 71] width 7 height 9
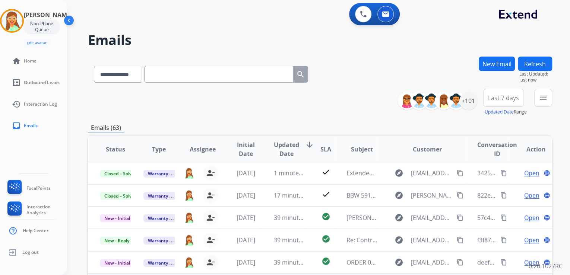
scroll to position [60, 0]
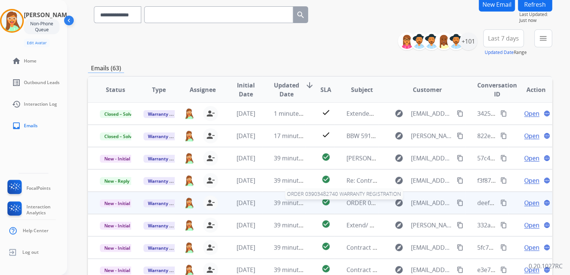
click at [360, 202] on span "ORDER 03903482740 WARRANTY REGISTRATION" at bounding box center [413, 203] width 134 height 8
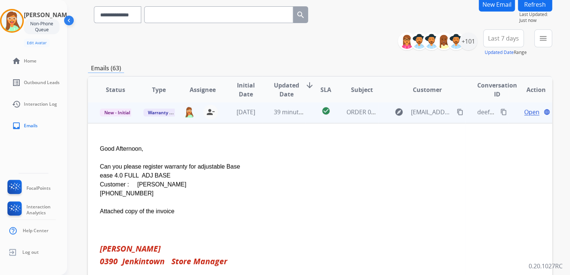
scroll to position [89, 0]
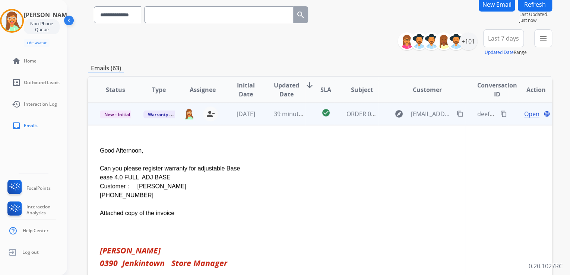
click at [524, 113] on span "Open" at bounding box center [531, 113] width 15 height 9
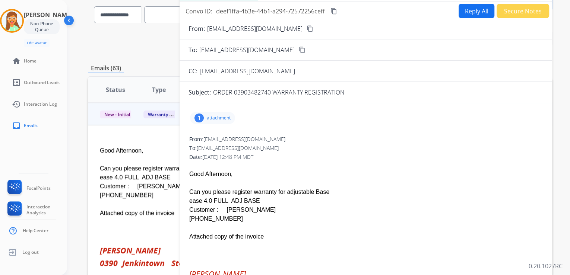
click at [219, 119] on p "attachment" at bounding box center [219, 118] width 24 height 6
click at [338, 134] on mat-icon "download" at bounding box center [338, 135] width 7 height 7
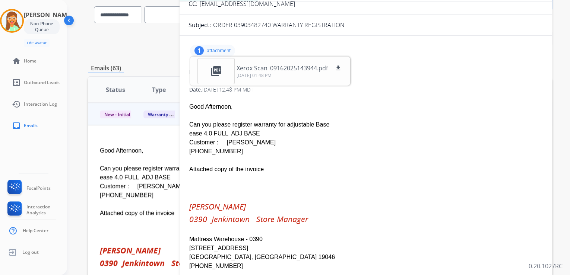
scroll to position [70, 0]
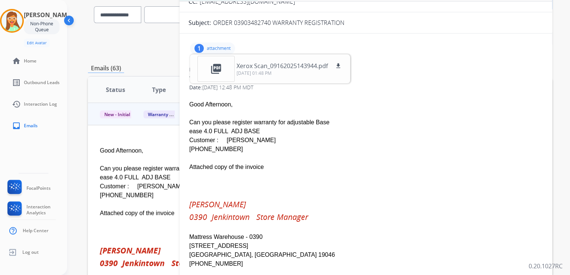
click at [360, 134] on div "ease 4.0 FULL ADJ BASE" at bounding box center [365, 131] width 353 height 9
click at [221, 46] on p "attachment" at bounding box center [219, 48] width 24 height 6
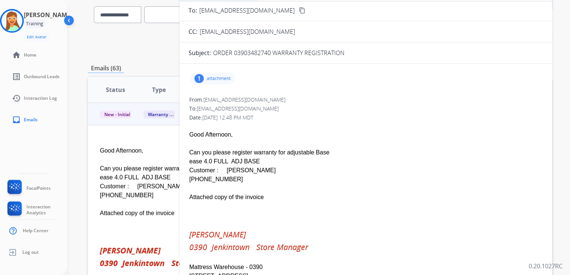
scroll to position [0, 0]
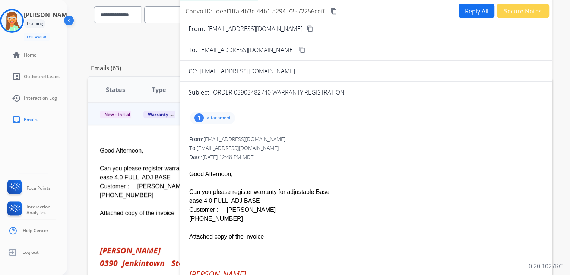
click at [462, 11] on button "Reply All" at bounding box center [476, 11] width 36 height 15
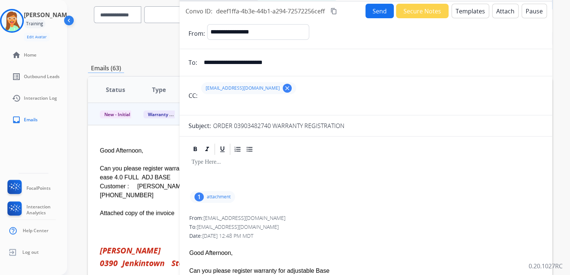
select select "**********"
click at [505, 7] on button "Attach" at bounding box center [505, 11] width 26 height 15
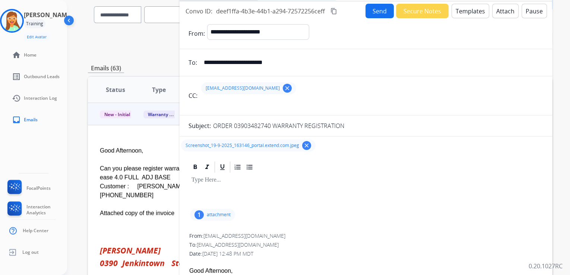
click at [194, 188] on div at bounding box center [365, 191] width 354 height 34
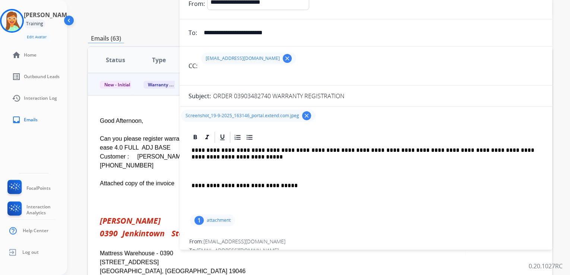
scroll to position [60, 0]
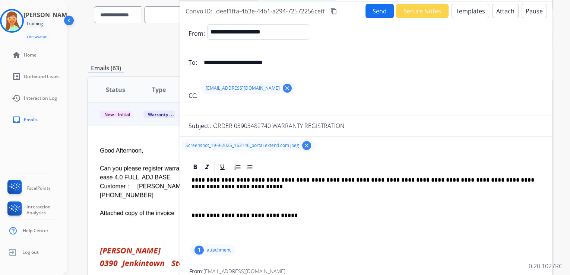
click at [192, 179] on p "**********" at bounding box center [362, 184] width 342 height 14
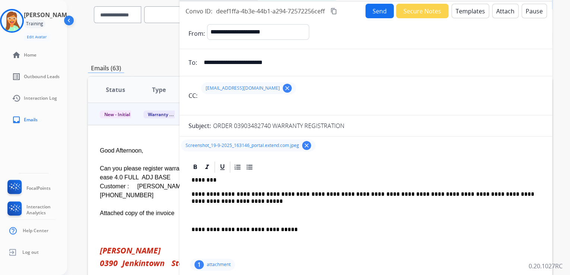
scroll to position [30, 0]
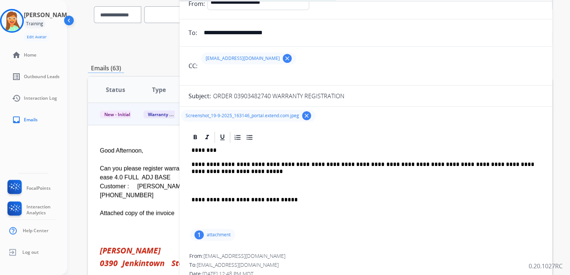
click at [471, 165] on p "**********" at bounding box center [362, 168] width 342 height 14
click at [469, 163] on p "**********" at bounding box center [362, 168] width 342 height 14
click at [507, 167] on p "**********" at bounding box center [362, 168] width 342 height 14
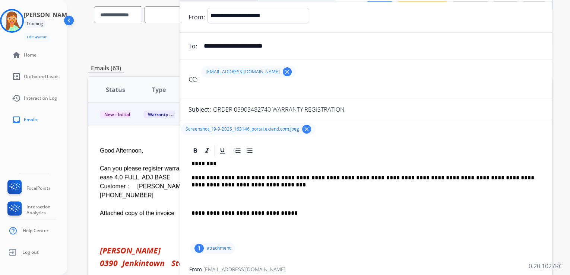
scroll to position [0, 0]
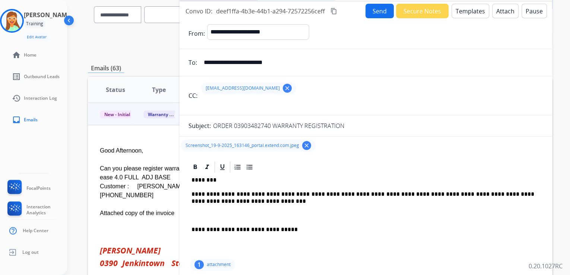
click at [365, 15] on button "Send" at bounding box center [379, 11] width 28 height 15
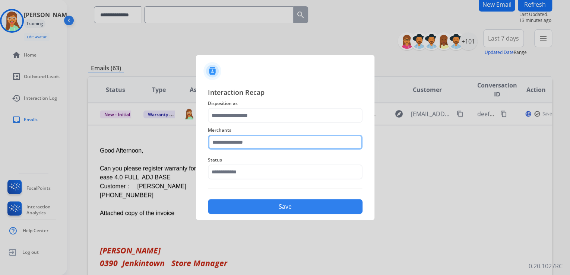
click at [232, 141] on input "text" at bounding box center [285, 142] width 154 height 15
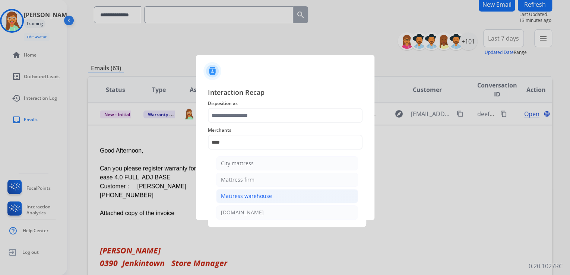
click at [252, 194] on div "Mattress warehouse" at bounding box center [246, 195] width 51 height 7
type input "**********"
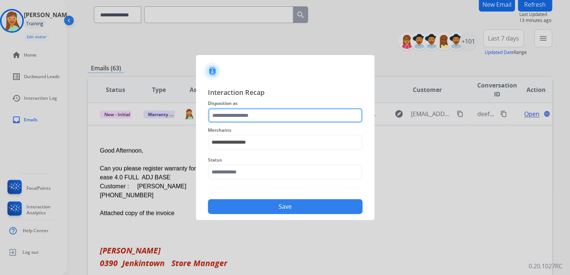
click at [238, 122] on input "text" at bounding box center [285, 115] width 154 height 15
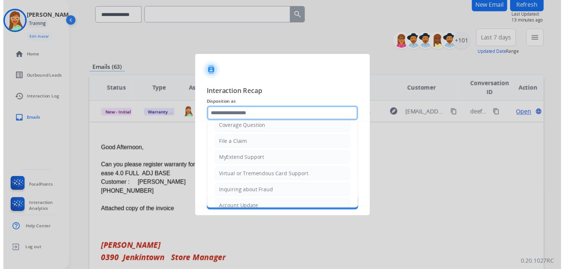
scroll to position [114, 0]
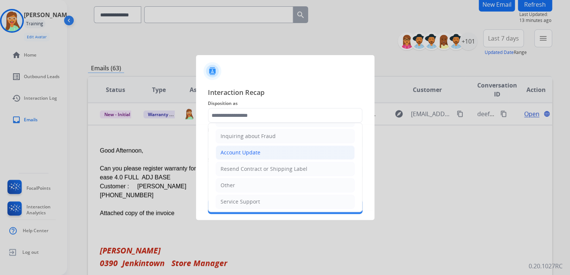
click at [239, 153] on div "Account Update" at bounding box center [240, 152] width 40 height 7
type input "**********"
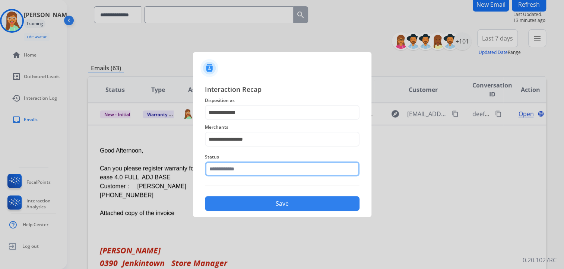
click at [235, 167] on input "text" at bounding box center [282, 169] width 154 height 15
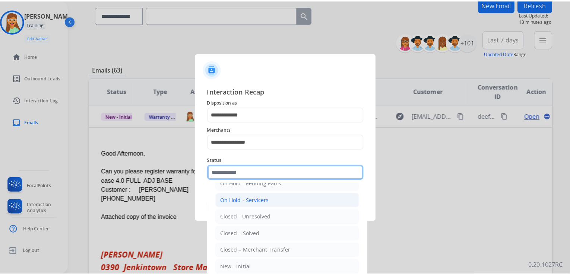
scroll to position [43, 0]
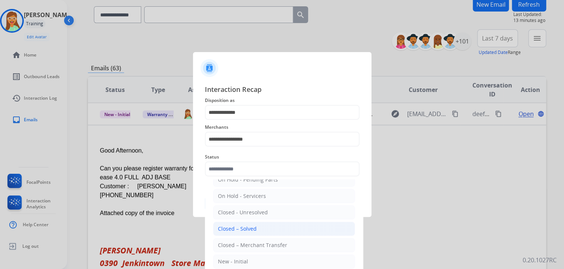
click at [241, 231] on div "Closed – Solved" at bounding box center [237, 228] width 39 height 7
type input "**********"
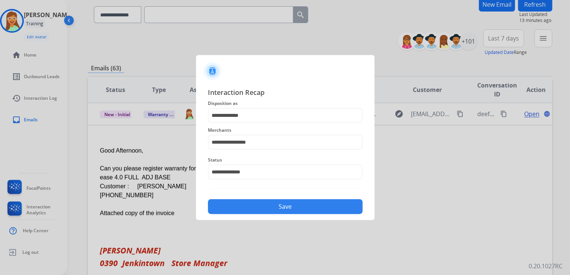
click at [245, 212] on button "Save" at bounding box center [285, 206] width 154 height 15
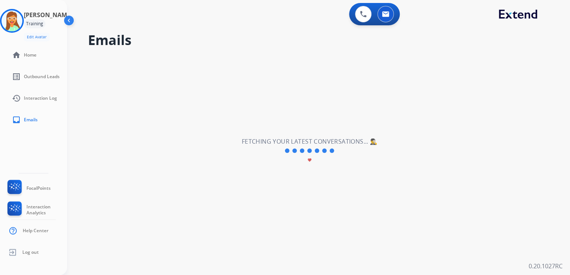
scroll to position [25, 0]
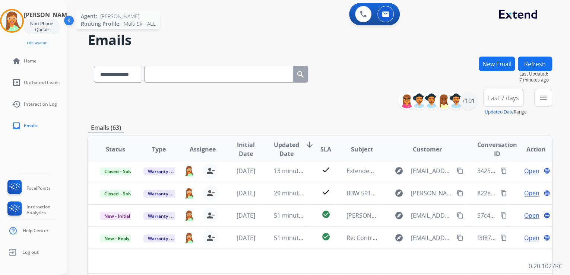
click at [9, 16] on img at bounding box center [11, 20] width 21 height 21
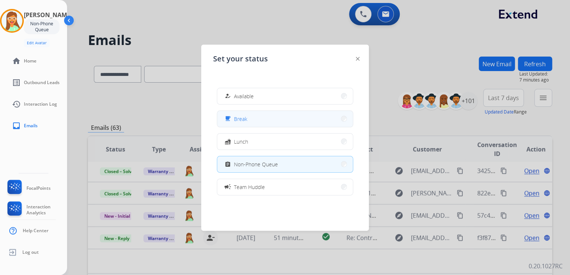
click at [277, 117] on button "free_breakfast Break" at bounding box center [284, 119] width 135 height 16
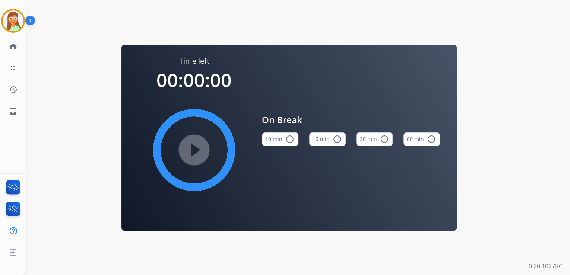
click at [320, 138] on button "15 min radio_button_unchecked" at bounding box center [327, 139] width 36 height 13
click at [195, 149] on mat-icon "play_circle_filled" at bounding box center [193, 150] width 9 height 9
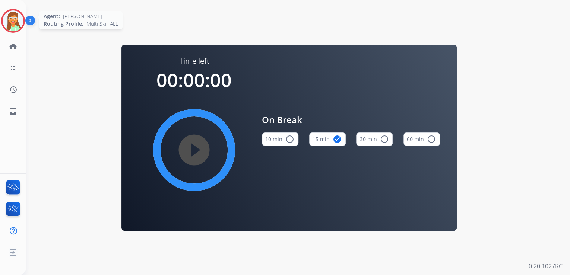
click at [16, 18] on img at bounding box center [13, 20] width 21 height 21
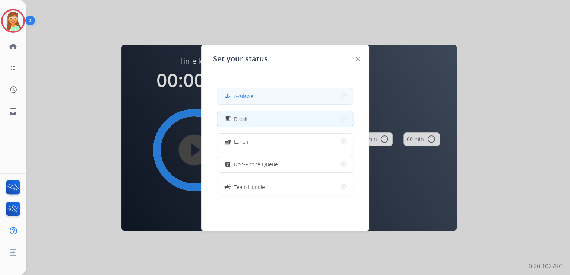
click at [292, 96] on button "how_to_reg Available" at bounding box center [284, 96] width 135 height 16
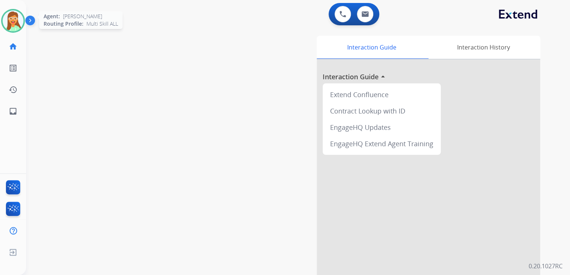
click at [10, 17] on img at bounding box center [13, 20] width 21 height 21
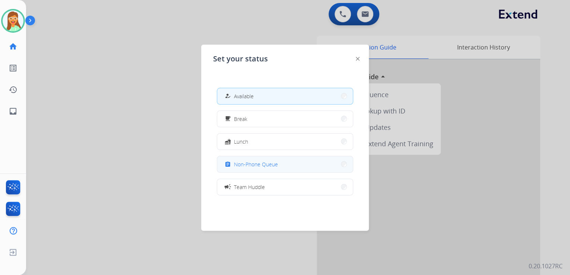
click at [267, 160] on div "assignment Non-Phone Queue" at bounding box center [250, 164] width 55 height 9
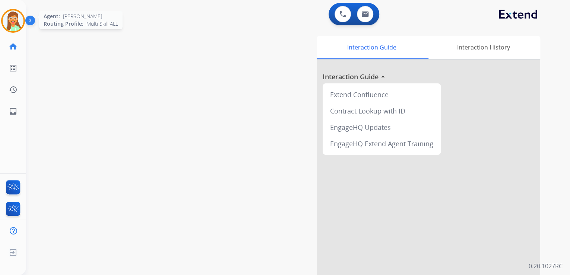
click at [6, 23] on img at bounding box center [13, 20] width 21 height 21
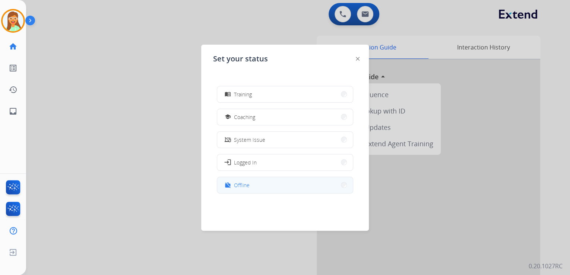
scroll to position [118, 0]
click at [268, 188] on button "work_off Offline" at bounding box center [284, 183] width 135 height 16
